Goal: Communication & Community: Answer question/provide support

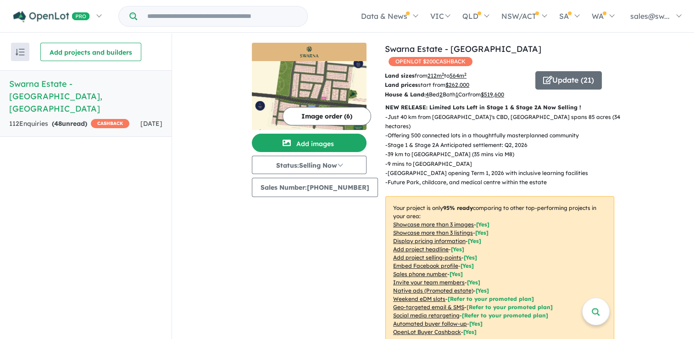
scroll to position [1, 0]
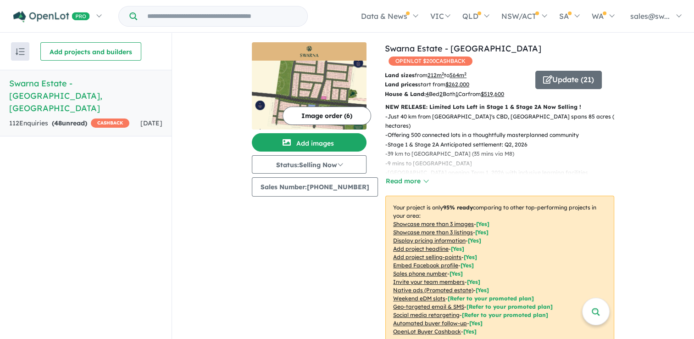
scroll to position [1, 0]
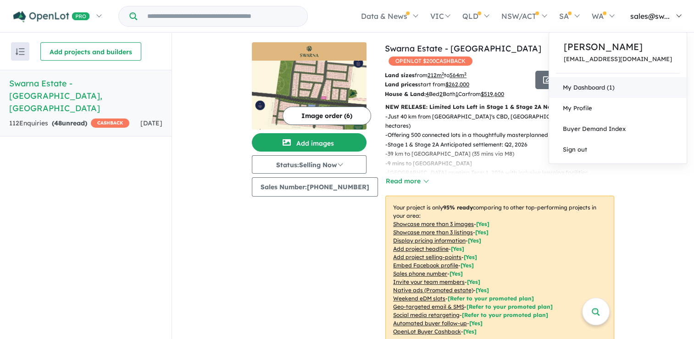
click at [623, 96] on link "My Dashboard (1)" at bounding box center [618, 87] width 138 height 21
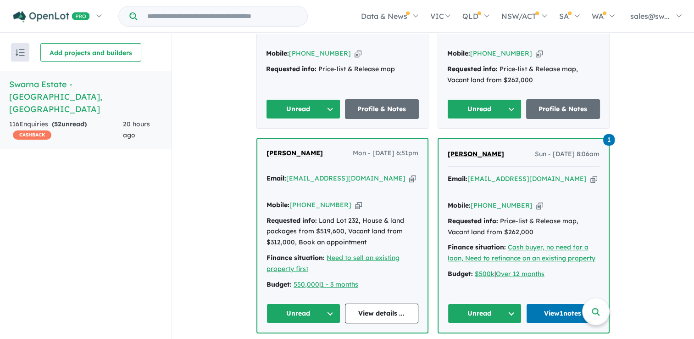
scroll to position [459, 0]
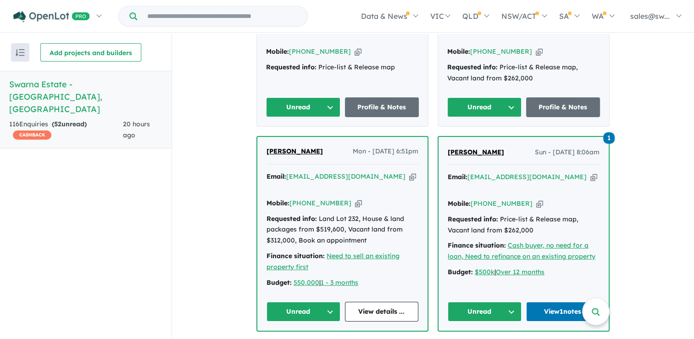
click at [304, 301] on button "Unread" at bounding box center [304, 311] width 74 height 20
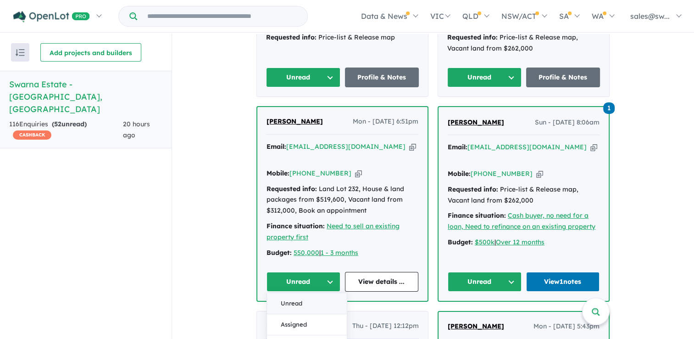
scroll to position [505, 0]
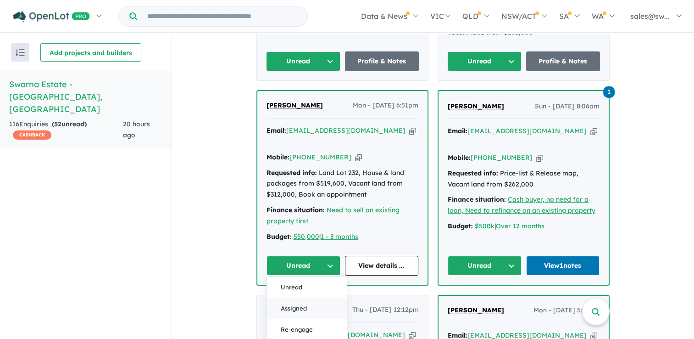
click at [294, 298] on button "Assigned" at bounding box center [307, 308] width 80 height 21
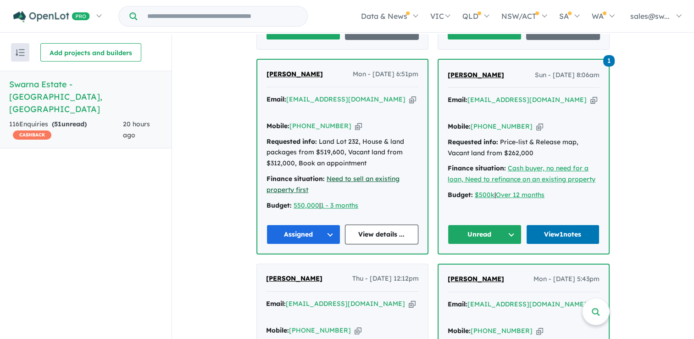
scroll to position [551, 0]
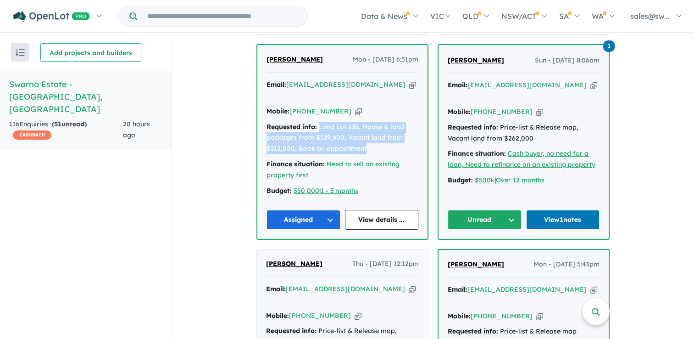
drag, startPoint x: 316, startPoint y: 102, endPoint x: 373, endPoint y: 125, distance: 61.3
click at [373, 125] on div "Requested info: Land Lot 232, House & land packages from $519,600, Vacant land …" at bounding box center [343, 138] width 152 height 33
drag, startPoint x: 373, startPoint y: 125, endPoint x: 350, endPoint y: 118, distance: 23.8
copy div "Land Lot 232, House & land packages from $519,600, Vacant land from $312,000, B…"
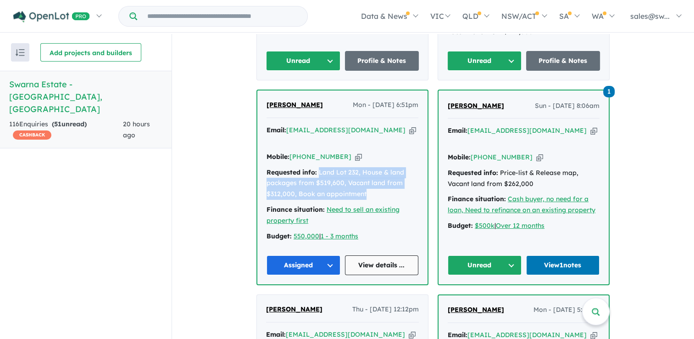
scroll to position [505, 0]
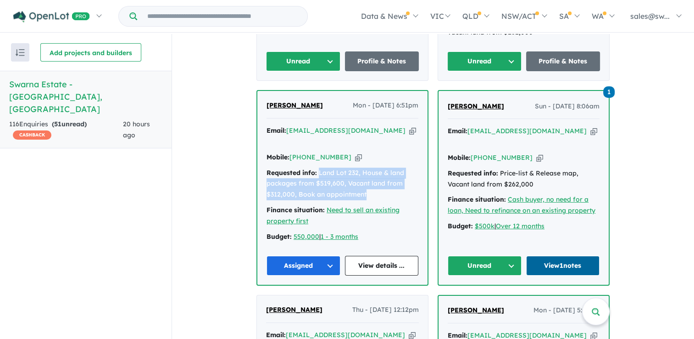
click at [568, 256] on link "View 1 notes" at bounding box center [563, 266] width 74 height 20
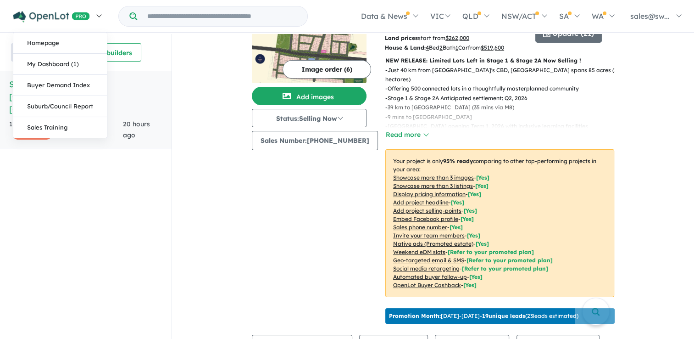
scroll to position [46, 0]
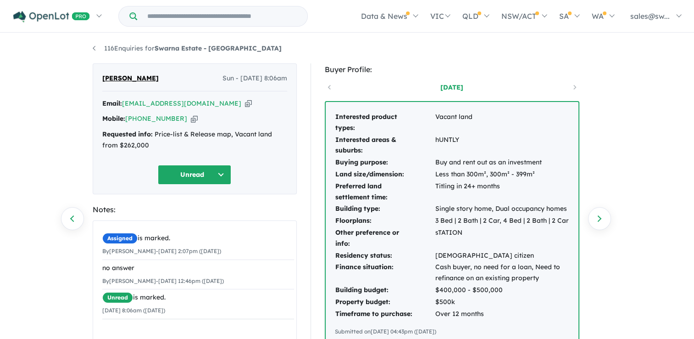
click at [204, 177] on button "Unread" at bounding box center [194, 175] width 73 height 20
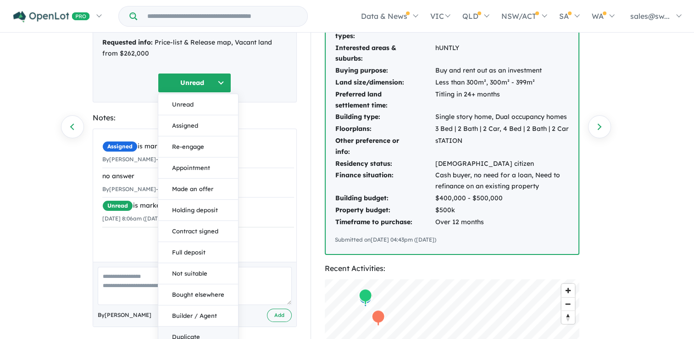
scroll to position [138, 0]
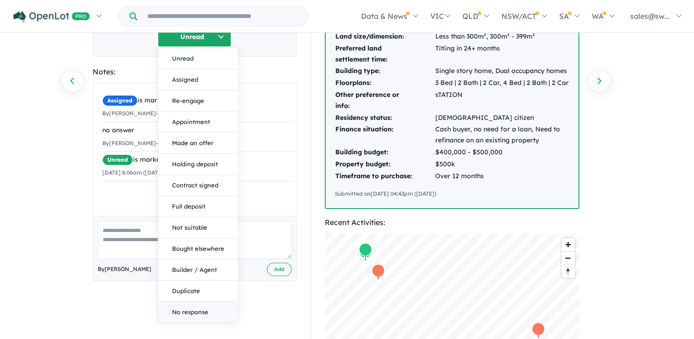
click at [190, 315] on button "No response" at bounding box center [198, 311] width 80 height 21
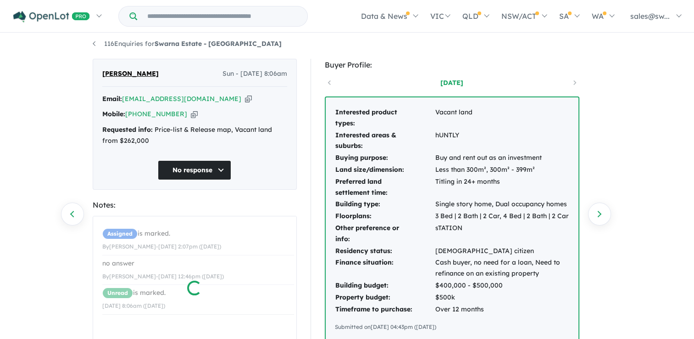
scroll to position [0, 0]
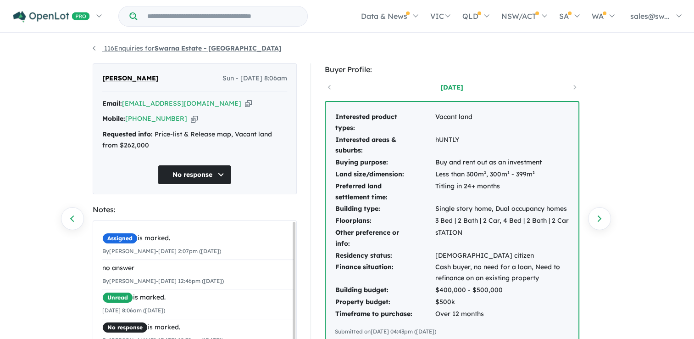
click at [118, 50] on link "116 Enquiries for Swarna Estate - Strathtulloh" at bounding box center [187, 48] width 189 height 8
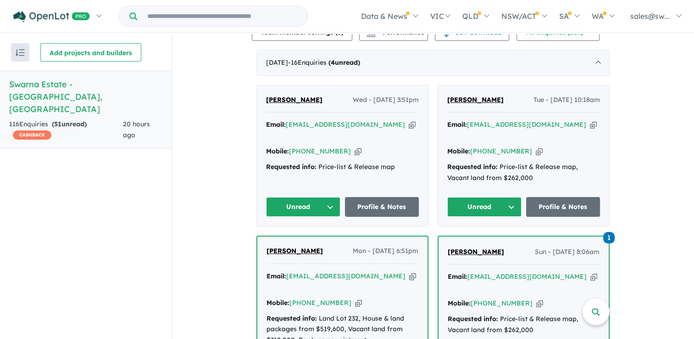
scroll to position [451, 0]
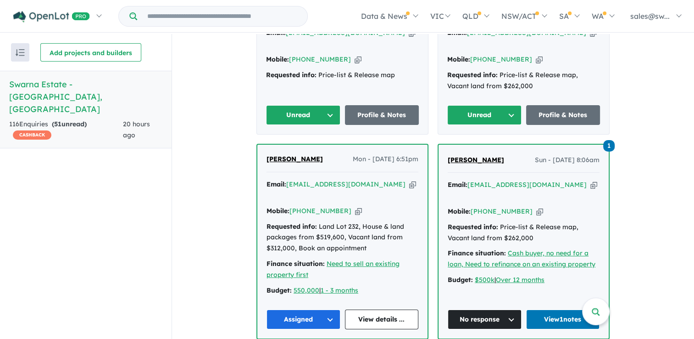
drag, startPoint x: 479, startPoint y: 112, endPoint x: 505, endPoint y: 140, distance: 38.6
click at [541, 179] on div "Email: rajanv13@hotmail.com Copied!" at bounding box center [524, 190] width 152 height 22
click at [591, 180] on icon "button" at bounding box center [594, 185] width 7 height 10
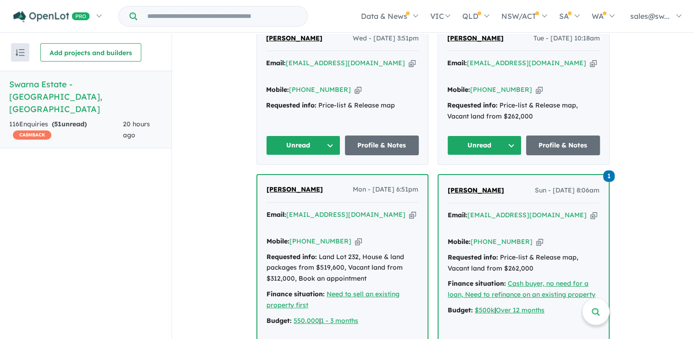
scroll to position [405, 0]
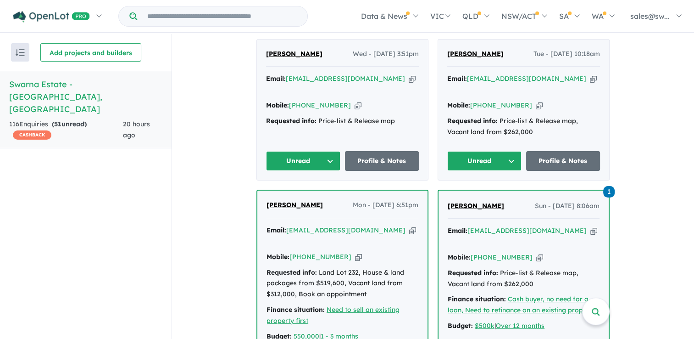
click at [516, 151] on button "Unread" at bounding box center [484, 161] width 74 height 20
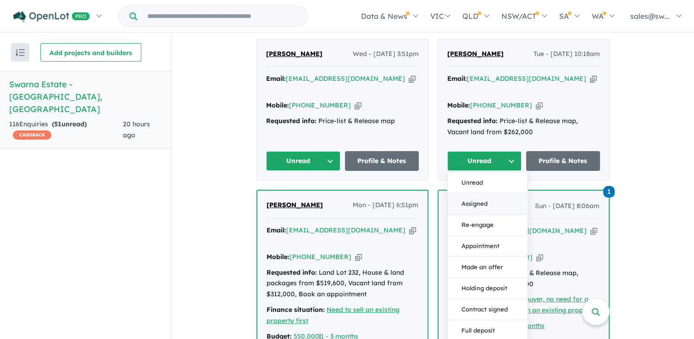
click at [475, 193] on button "Assigned" at bounding box center [488, 203] width 80 height 21
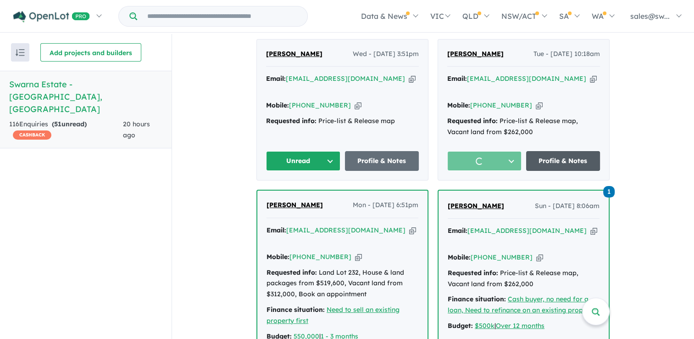
click at [552, 151] on link "Profile & Notes" at bounding box center [563, 161] width 74 height 20
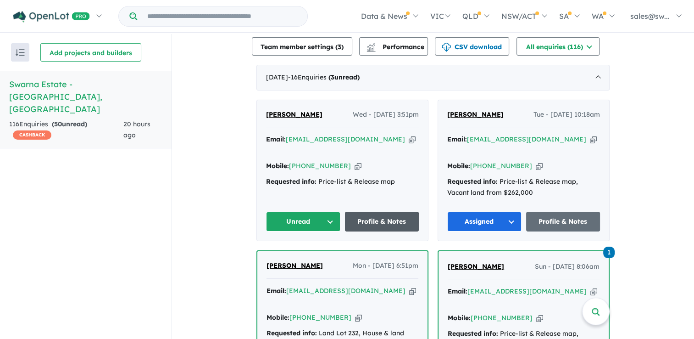
scroll to position [313, 0]
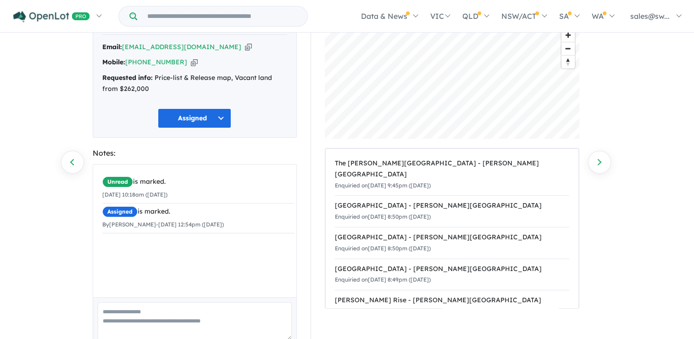
scroll to position [92, 0]
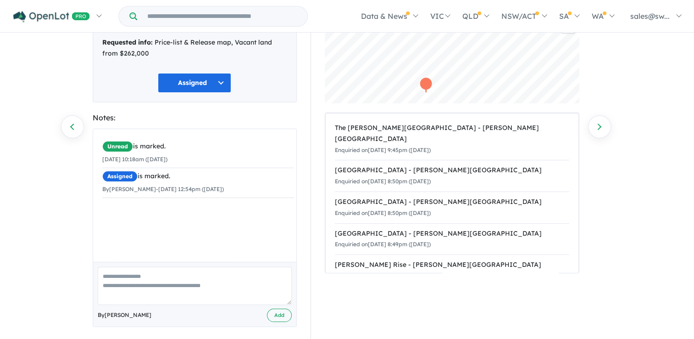
click at [134, 283] on textarea at bounding box center [195, 286] width 194 height 38
type textarea "**********"
click at [279, 315] on button "Add" at bounding box center [279, 314] width 25 height 13
